Goal: Task Accomplishment & Management: Use online tool/utility

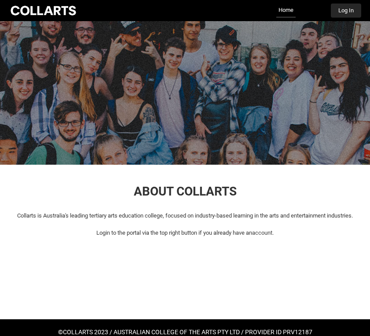
click at [341, 10] on button "Log In" at bounding box center [346, 11] width 30 height 14
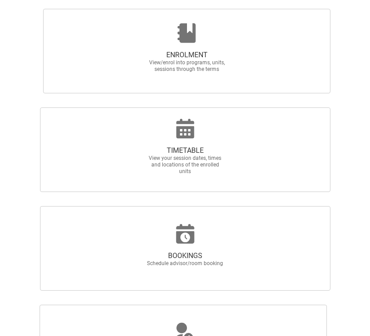
scroll to position [244, 0]
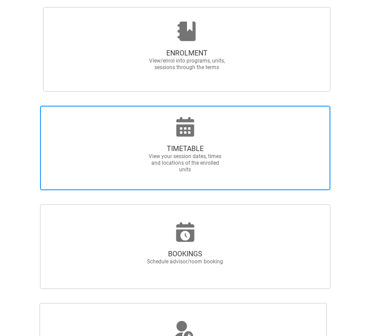
click at [174, 147] on span "TIMETABLE" at bounding box center [185, 148] width 77 height 9
click at [4, 106] on input "TIMETABLE View your session dates, times and locations of the enrolled units" at bounding box center [3, 105] width 0 height 0
radio input "true"
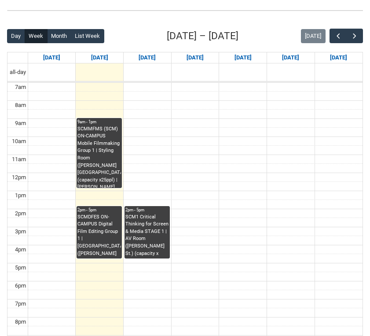
scroll to position [204, 0]
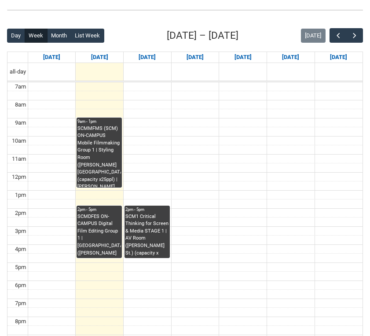
click at [151, 217] on div "SCM1 Critical Thinking for Screen & Media STAGE 1 | AV Room (Cromwell St.) (cap…" at bounding box center [147, 235] width 44 height 44
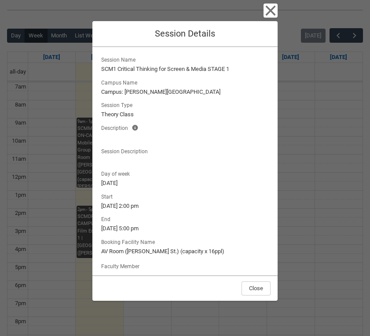
click at [269, 14] on icon "button" at bounding box center [271, 11] width 14 height 14
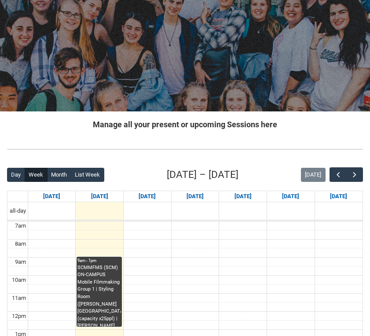
scroll to position [87, 0]
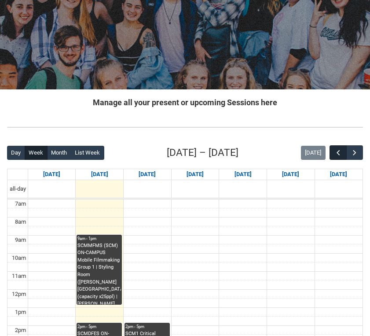
click at [339, 152] on span "button" at bounding box center [338, 152] width 9 height 9
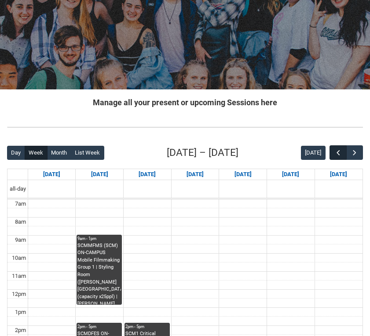
click at [339, 152] on span "button" at bounding box center [338, 152] width 9 height 9
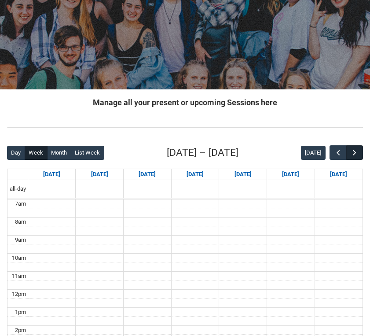
click at [357, 153] on span "button" at bounding box center [354, 152] width 9 height 9
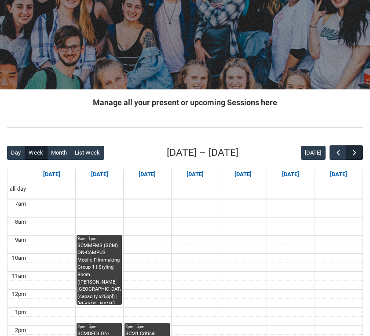
click at [357, 153] on span "button" at bounding box center [354, 152] width 9 height 9
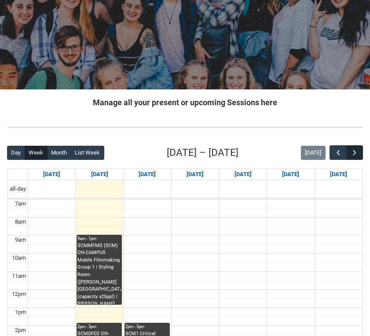
click at [357, 153] on span "button" at bounding box center [354, 152] width 9 height 9
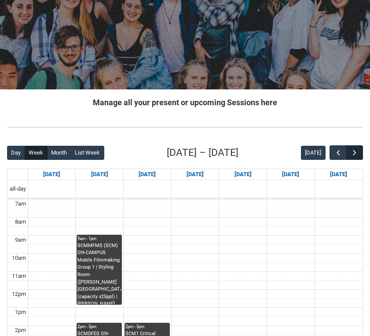
click at [357, 153] on span "button" at bounding box center [354, 152] width 9 height 9
click at [335, 152] on span "button" at bounding box center [338, 152] width 9 height 9
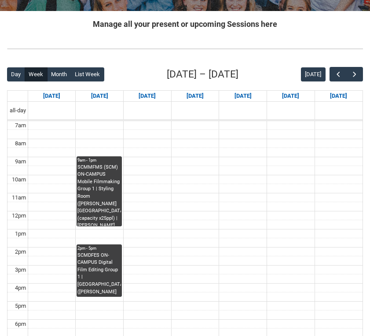
scroll to position [167, 0]
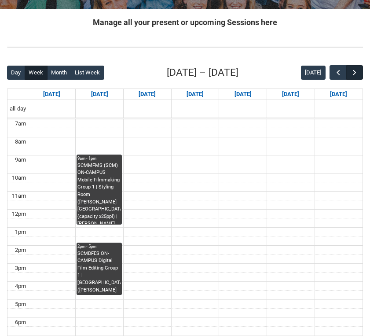
click at [358, 70] on span "button" at bounding box center [354, 72] width 9 height 9
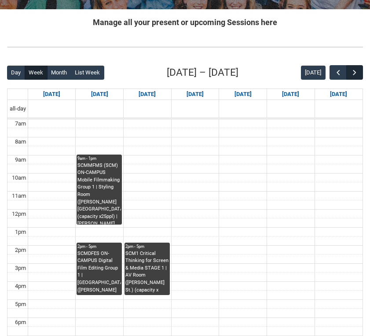
click at [358, 70] on span "button" at bounding box center [354, 72] width 9 height 9
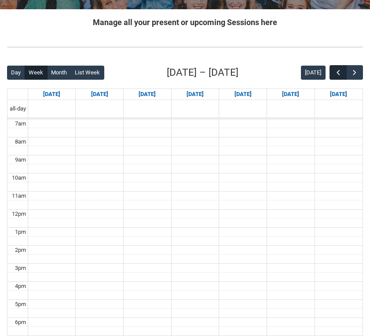
click at [340, 73] on span "button" at bounding box center [338, 72] width 9 height 9
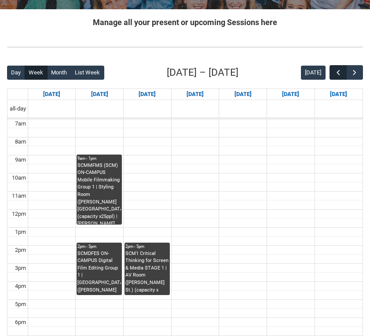
click at [337, 74] on span "button" at bounding box center [338, 72] width 9 height 9
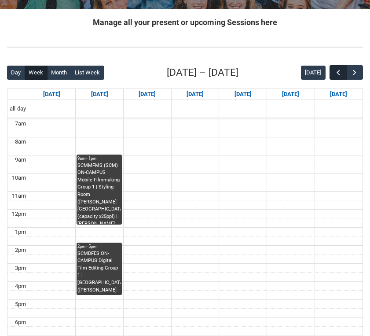
click at [337, 74] on span "button" at bounding box center [338, 72] width 9 height 9
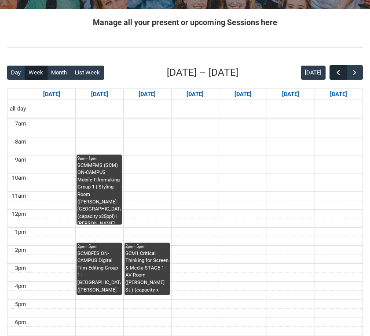
click at [337, 74] on span "button" at bounding box center [338, 72] width 9 height 9
click at [356, 72] on span "button" at bounding box center [354, 72] width 9 height 9
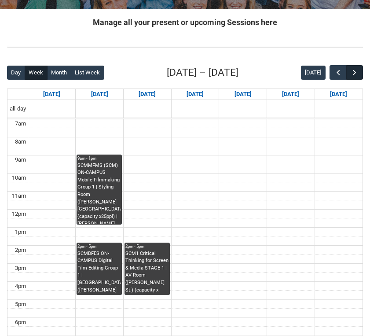
click at [356, 72] on span "button" at bounding box center [354, 72] width 9 height 9
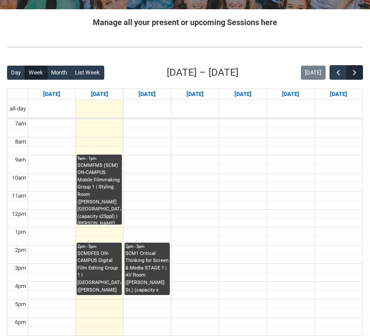
click at [355, 72] on span "button" at bounding box center [354, 72] width 9 height 9
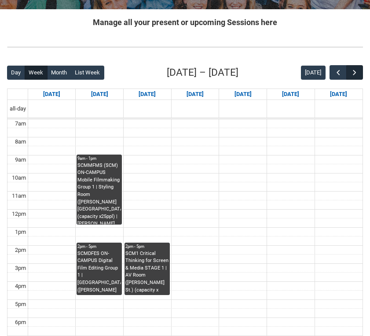
click at [355, 72] on span "button" at bounding box center [354, 72] width 9 height 9
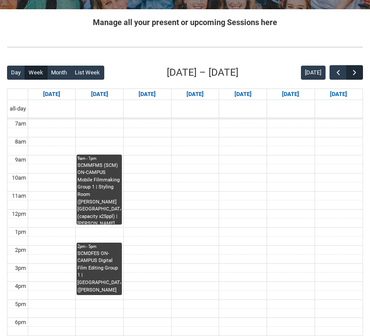
click at [355, 72] on span "button" at bounding box center [354, 72] width 9 height 9
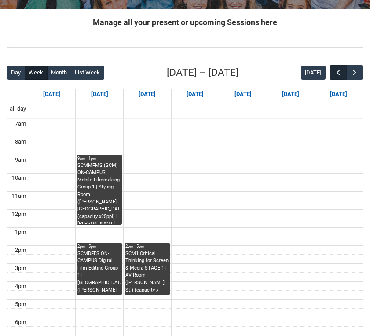
click at [336, 72] on span "button" at bounding box center [338, 72] width 9 height 9
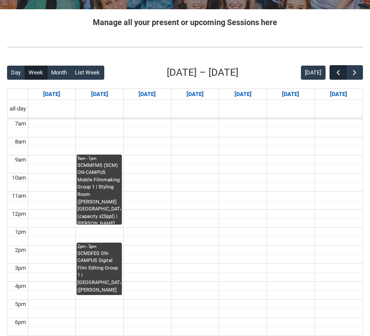
click at [336, 72] on span "button" at bounding box center [338, 72] width 9 height 9
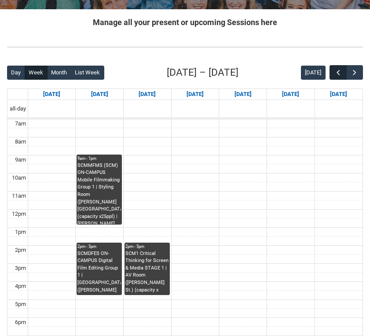
click at [336, 72] on span "button" at bounding box center [338, 72] width 9 height 9
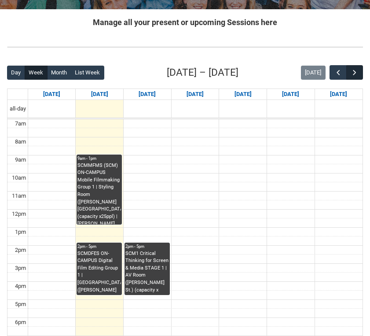
click at [354, 72] on span "button" at bounding box center [354, 72] width 9 height 9
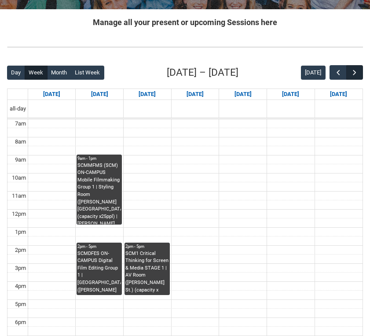
click at [356, 69] on span "button" at bounding box center [354, 72] width 9 height 9
click at [353, 70] on span "button" at bounding box center [354, 72] width 9 height 9
click at [353, 76] on span "button" at bounding box center [354, 72] width 9 height 9
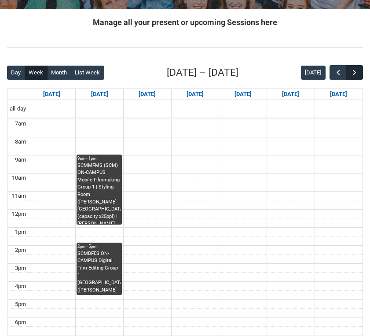
click at [359, 70] on span "button" at bounding box center [354, 72] width 9 height 9
